Goal: Task Accomplishment & Management: Use online tool/utility

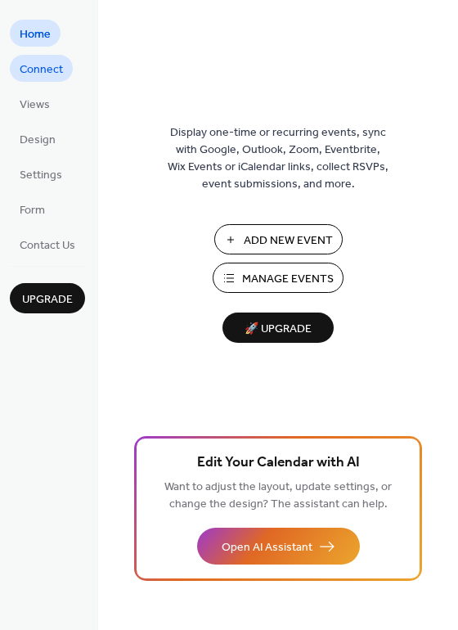
click at [44, 61] on span "Connect" at bounding box center [41, 69] width 43 height 17
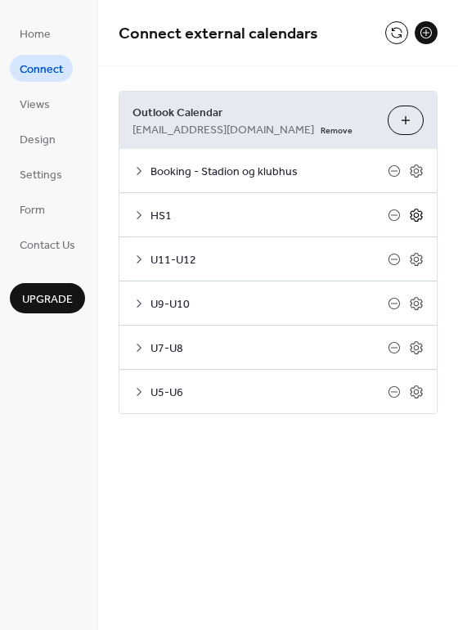
click at [417, 214] on icon at bounding box center [416, 215] width 15 height 15
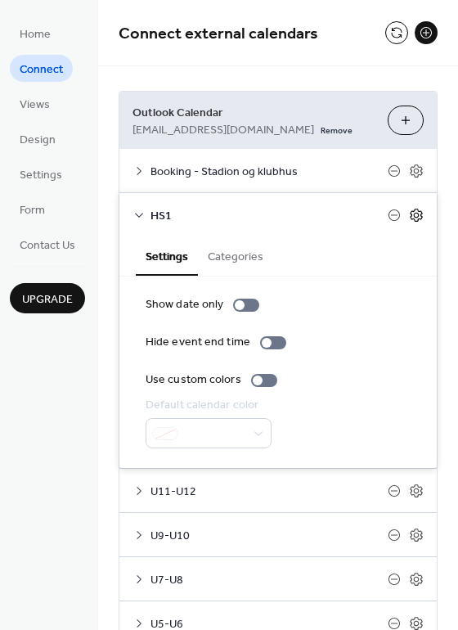
click at [414, 218] on icon at bounding box center [416, 215] width 12 height 13
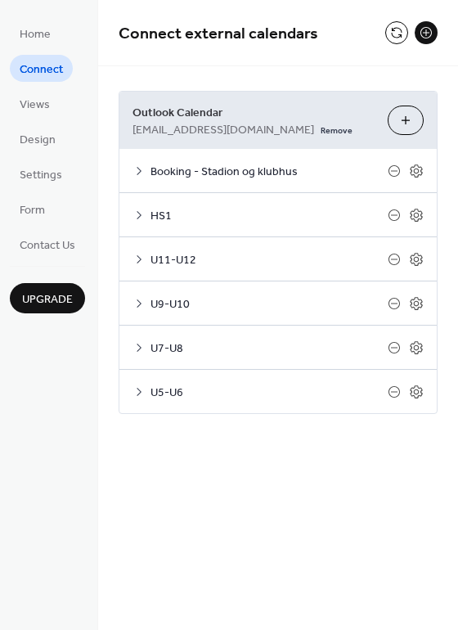
click at [407, 121] on button "Choose Calendars" at bounding box center [406, 120] width 36 height 29
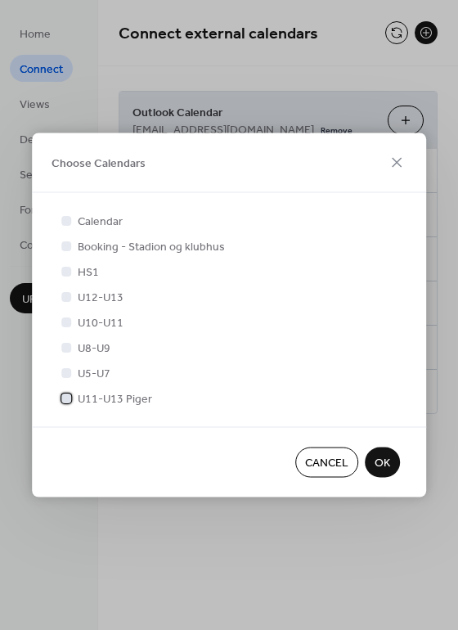
click at [70, 396] on div at bounding box center [66, 398] width 10 height 10
click at [376, 457] on span "OK" at bounding box center [383, 463] width 16 height 17
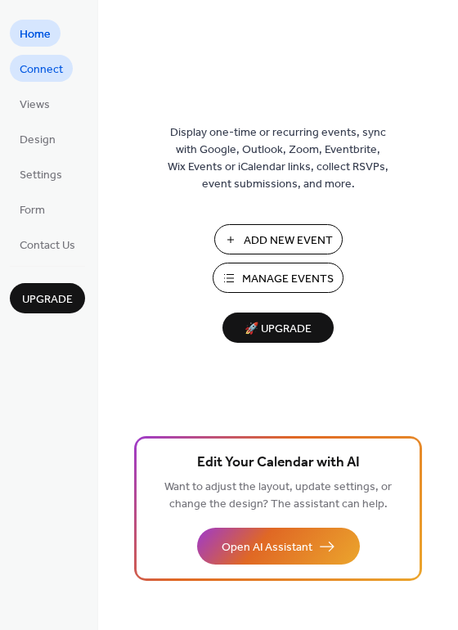
click at [45, 64] on span "Connect" at bounding box center [41, 69] width 43 height 17
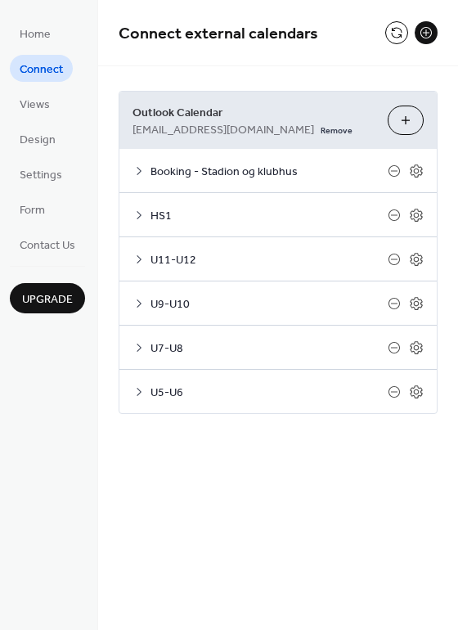
click at [394, 119] on button "Choose Calendars" at bounding box center [406, 120] width 36 height 29
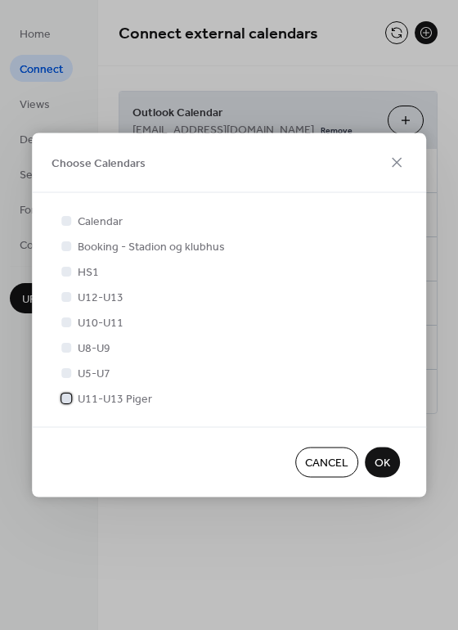
click at [64, 400] on div at bounding box center [66, 398] width 10 height 10
click at [385, 460] on span "OK" at bounding box center [383, 463] width 16 height 17
